Goal: Task Accomplishment & Management: Use online tool/utility

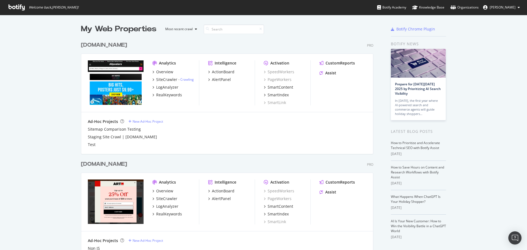
scroll to position [246, 519]
click at [329, 71] on div "Assist" at bounding box center [330, 72] width 11 height 5
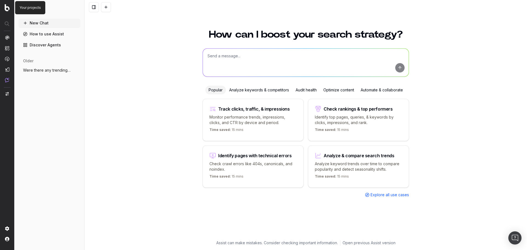
click at [6, 7] on img at bounding box center [7, 7] width 5 height 7
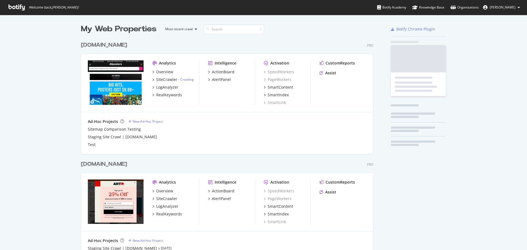
scroll to position [244, 293]
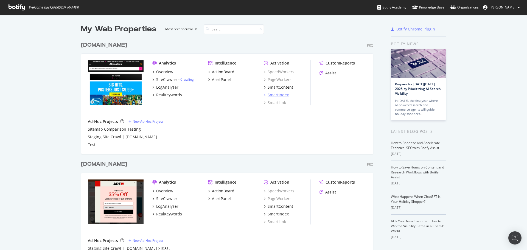
click at [272, 97] on div "SmartIndex" at bounding box center [278, 94] width 21 height 5
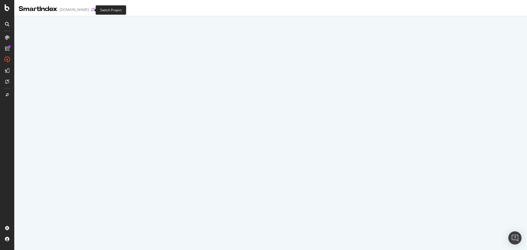
click at [91, 10] on icon "arrow-right-arrow-left" at bounding box center [92, 10] width 3 height 4
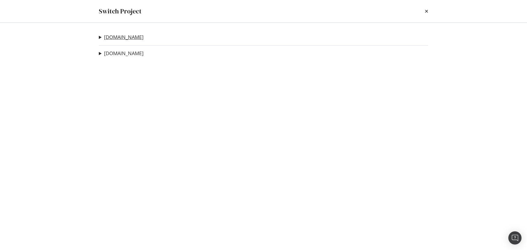
click at [116, 39] on link "[DOMAIN_NAME]" at bounding box center [124, 37] width 40 height 6
